Goal: Task Accomplishment & Management: Complete application form

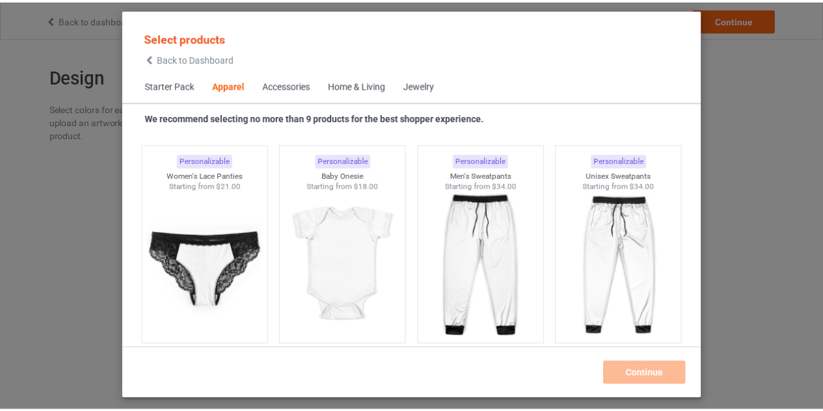
scroll to position [1777, 0]
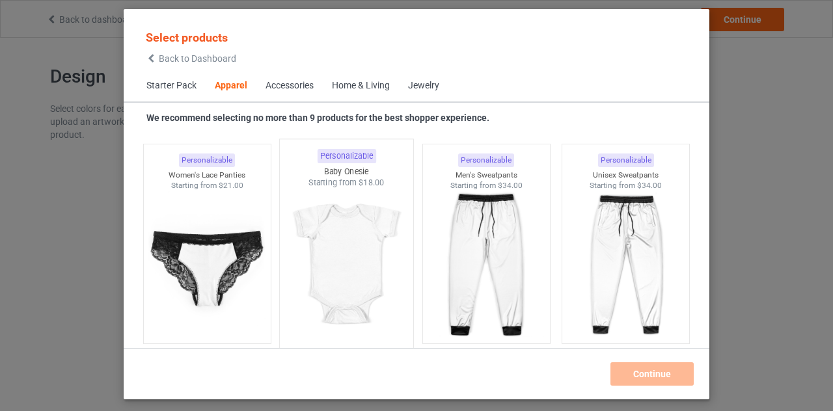
click at [351, 258] on img at bounding box center [347, 265] width 122 height 153
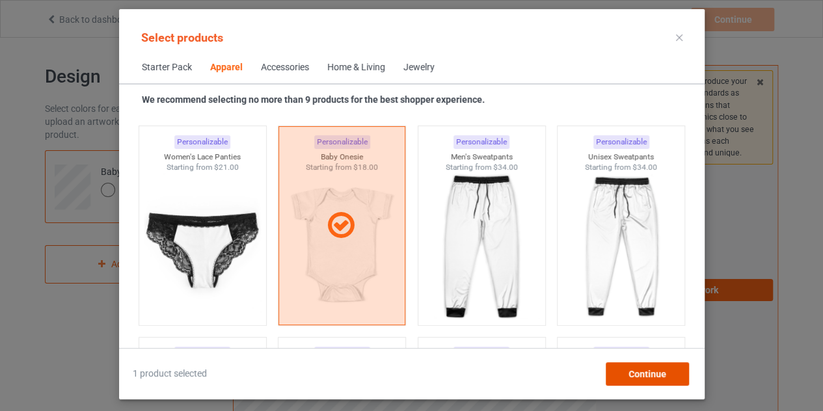
click at [627, 370] on div "Continue" at bounding box center [646, 373] width 83 height 23
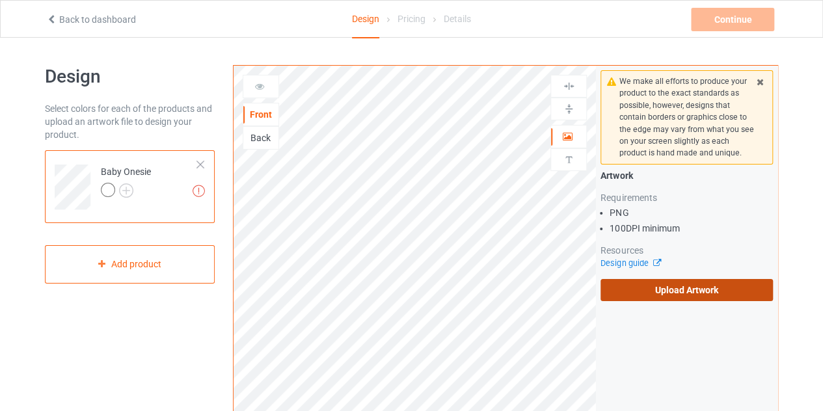
click at [630, 287] on label "Upload Artwork" at bounding box center [686, 290] width 172 height 22
click at [0, 0] on input "Upload Artwork" at bounding box center [0, 0] width 0 height 0
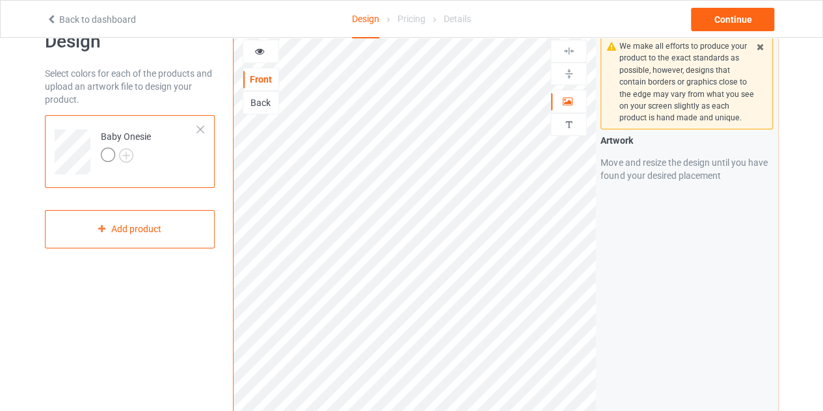
scroll to position [36, 0]
click at [718, 14] on div "Continue" at bounding box center [732, 19] width 83 height 23
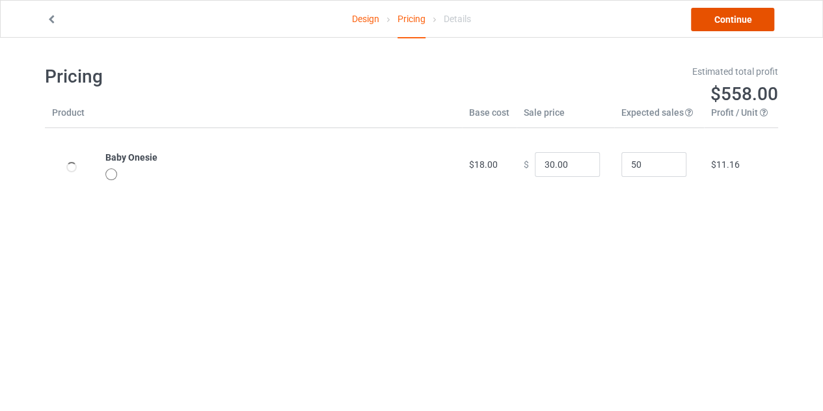
click at [714, 27] on link "Continue" at bounding box center [732, 19] width 83 height 23
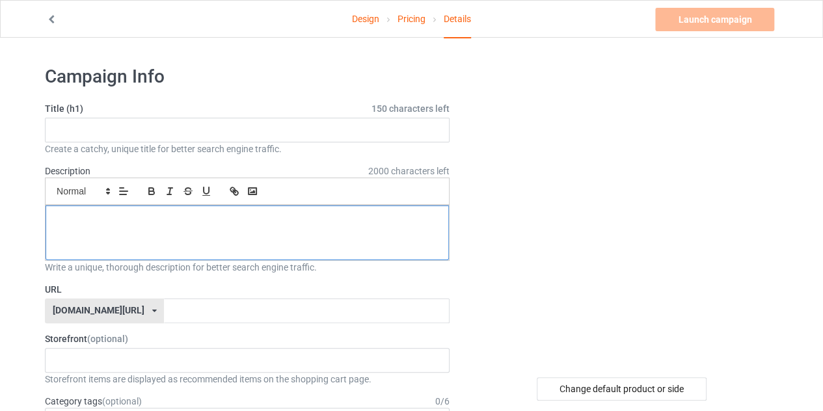
click at [358, 248] on div at bounding box center [247, 233] width 403 height 55
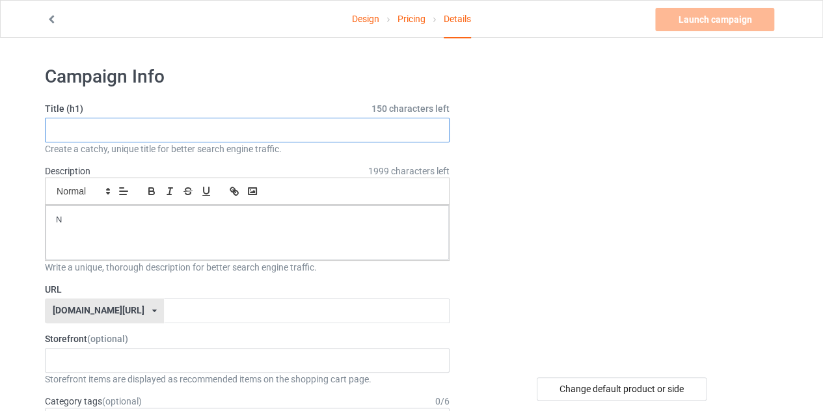
click at [289, 127] on input "text" at bounding box center [247, 130] width 405 height 25
type input "N"
type input "SHIRT"
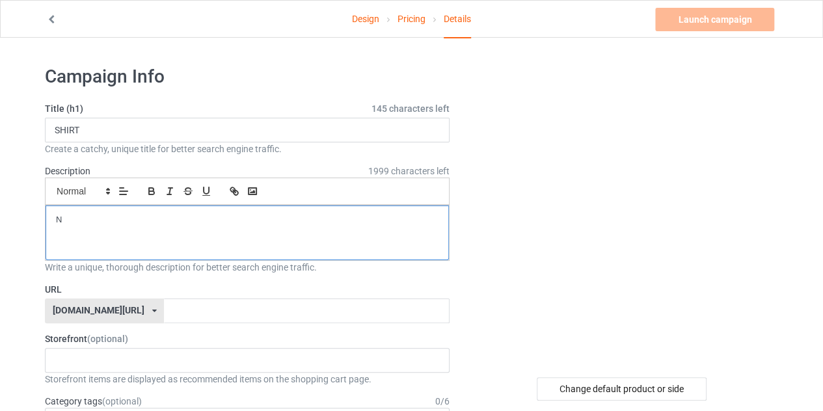
click at [154, 218] on p "N" at bounding box center [247, 220] width 382 height 12
click at [164, 303] on input "text" at bounding box center [306, 311] width 285 height 25
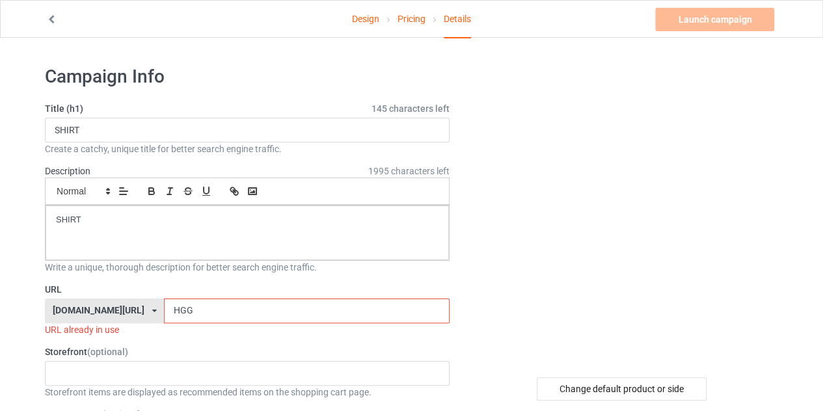
click at [237, 299] on input "HGG" at bounding box center [306, 311] width 285 height 25
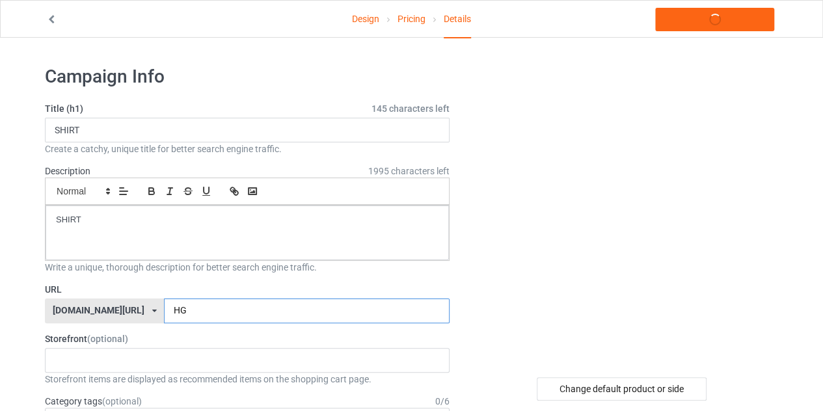
type input "H"
type input "BHGTYTR"
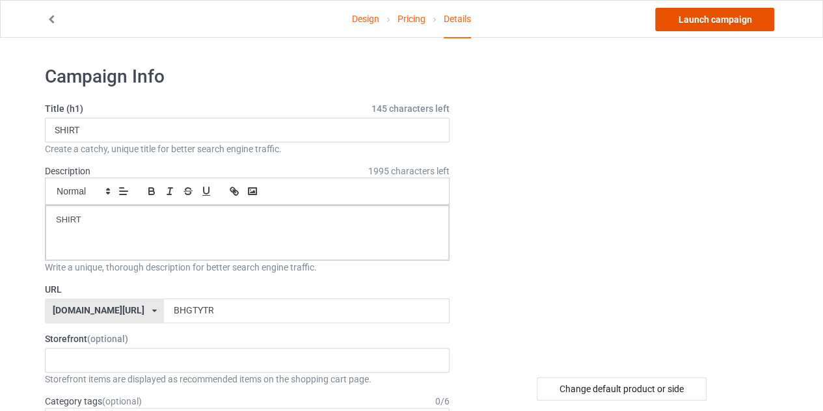
click at [701, 21] on link "Launch campaign" at bounding box center [714, 19] width 119 height 23
